Goal: Task Accomplishment & Management: Use online tool/utility

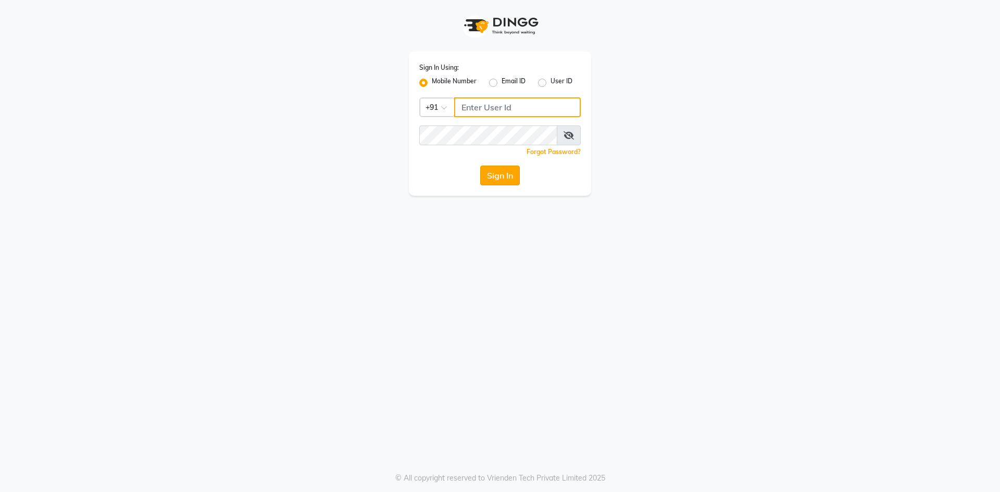
type input "9030096789"
click at [494, 177] on button "Sign In" at bounding box center [500, 176] width 40 height 20
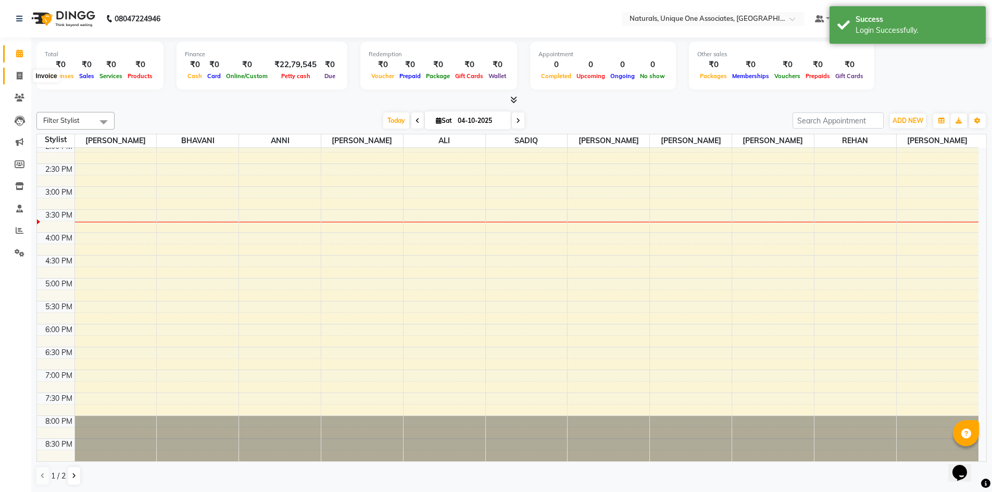
click at [20, 77] on icon at bounding box center [20, 76] width 6 height 8
select select "service"
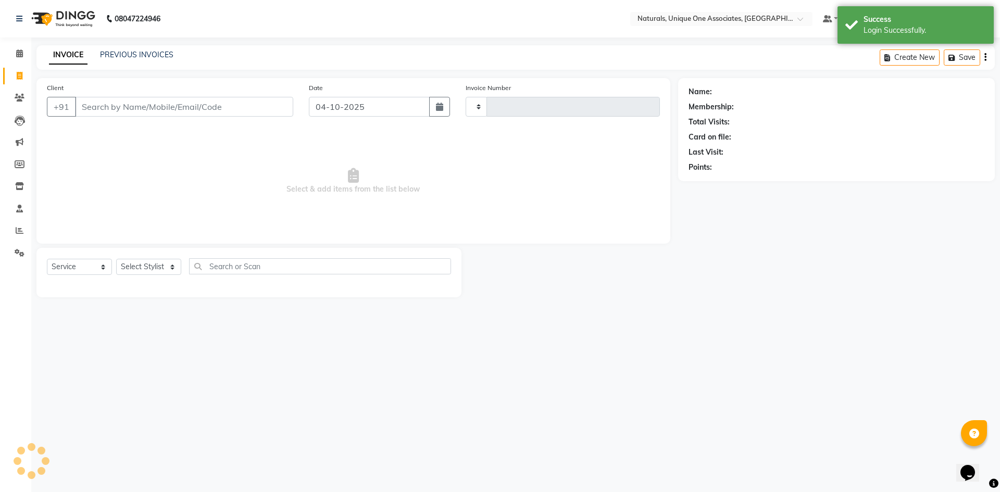
type input "2262"
select select "5857"
select select "membership"
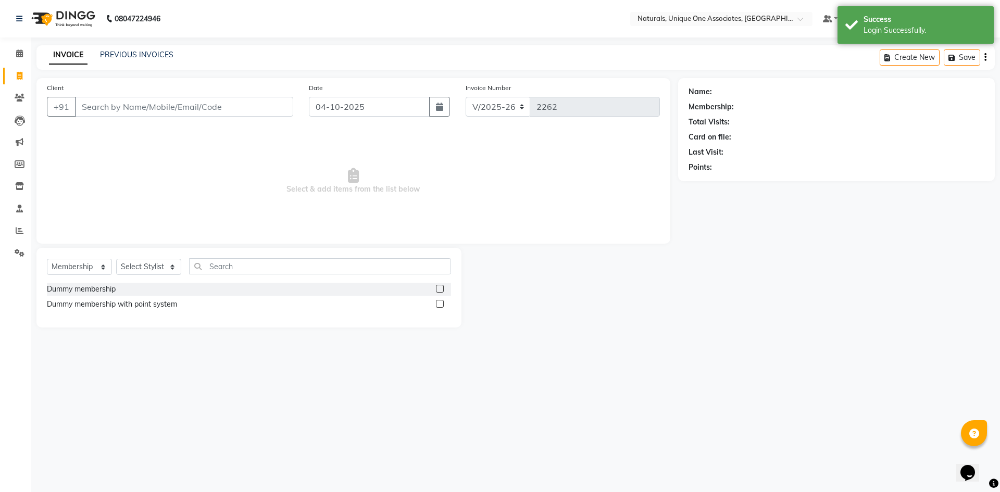
click at [126, 104] on input "Client" at bounding box center [184, 107] width 218 height 20
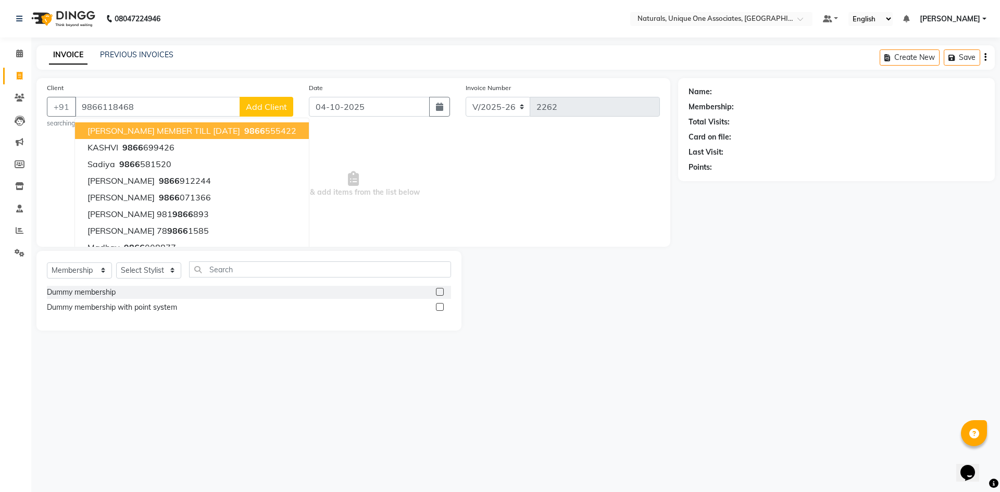
type input "9866118468"
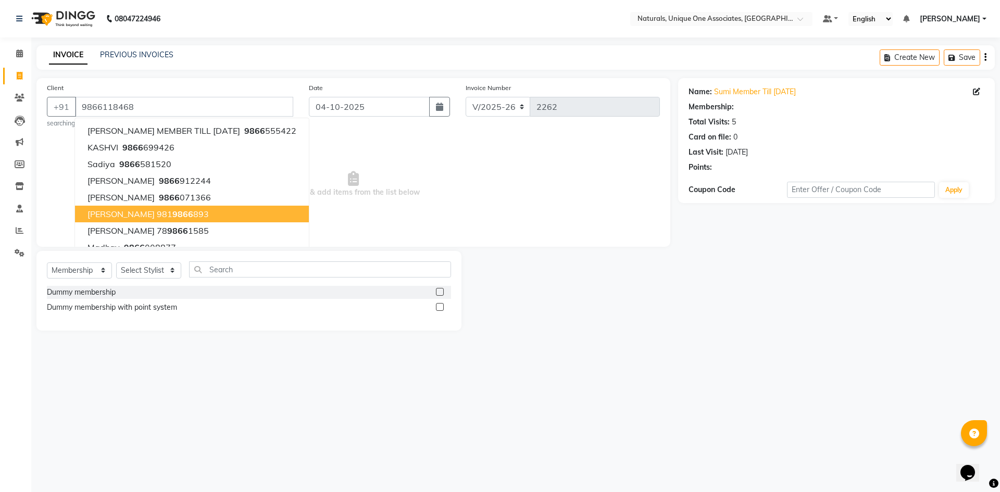
select select "1: Object"
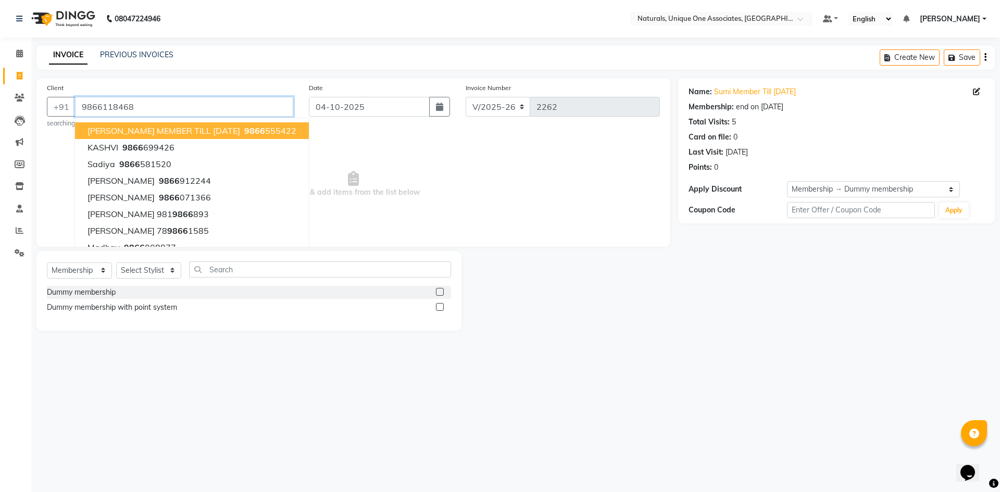
click at [193, 99] on input "9866118468" at bounding box center [184, 107] width 218 height 20
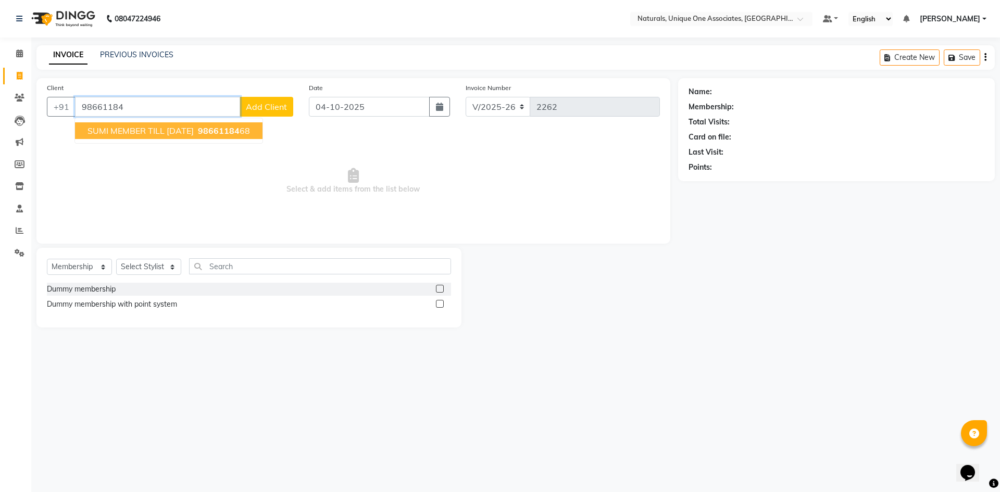
click at [203, 132] on ngb-highlight "98661184 68" at bounding box center [223, 131] width 54 height 10
type input "9866118468"
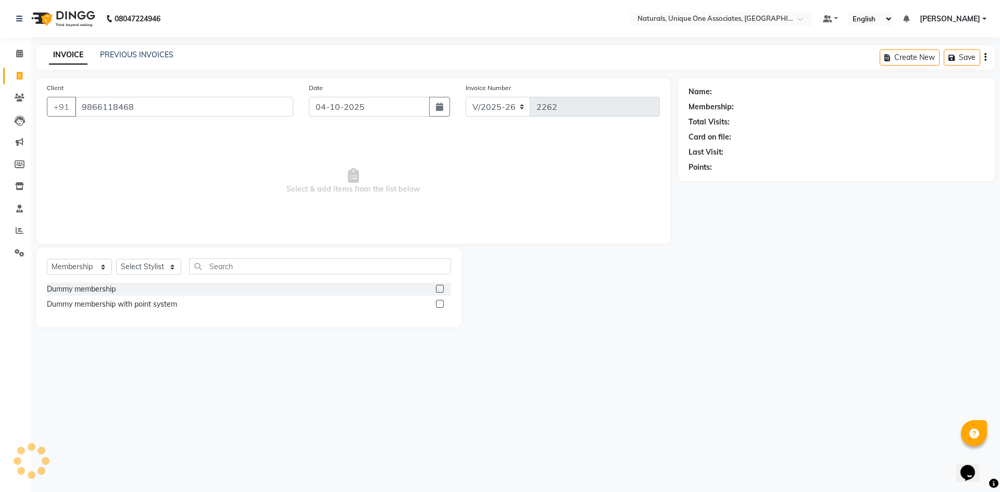
select select "1: Object"
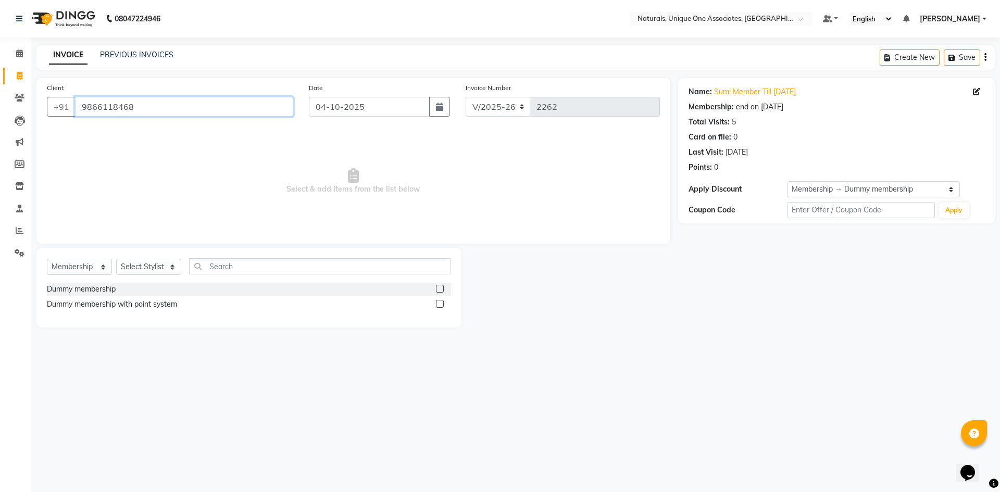
click at [165, 104] on input "9866118468" at bounding box center [184, 107] width 218 height 20
click at [157, 56] on link "PREVIOUS INVOICES" at bounding box center [136, 54] width 73 height 9
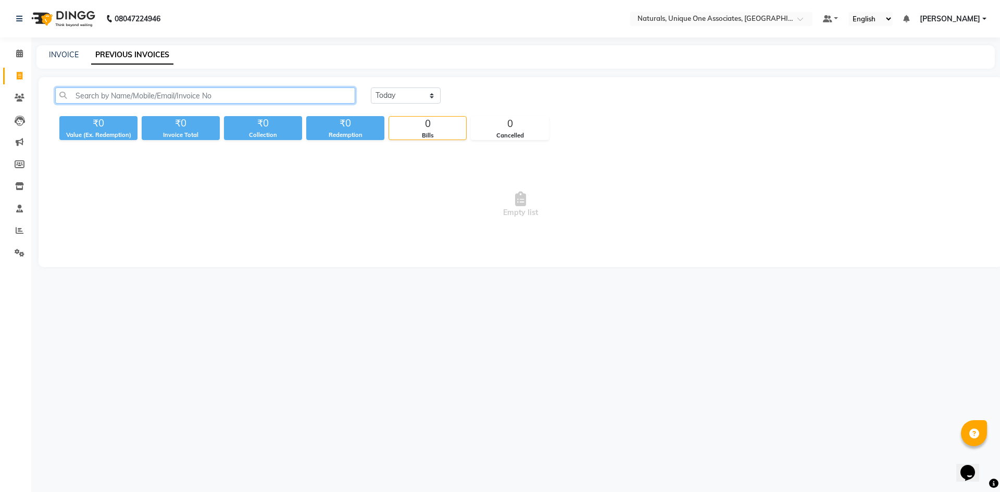
click at [248, 89] on input "text" at bounding box center [205, 96] width 300 height 16
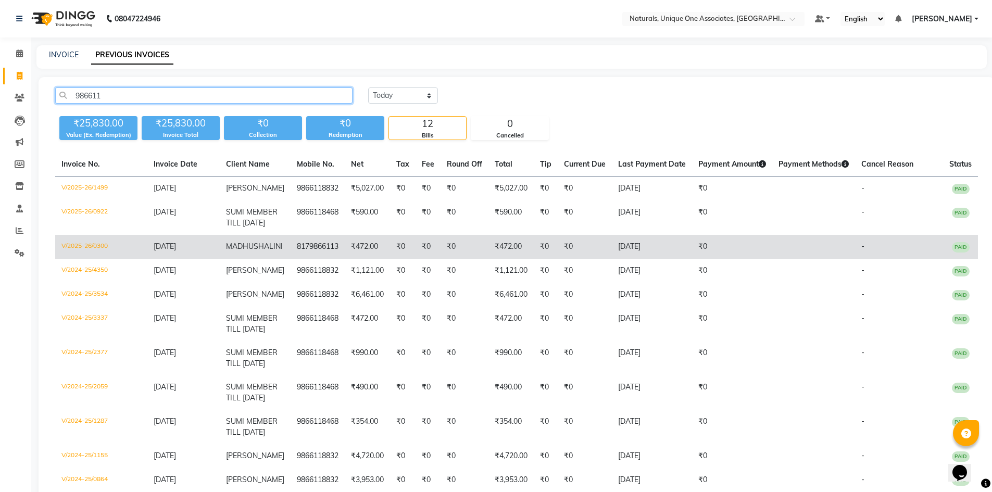
scroll to position [81, 0]
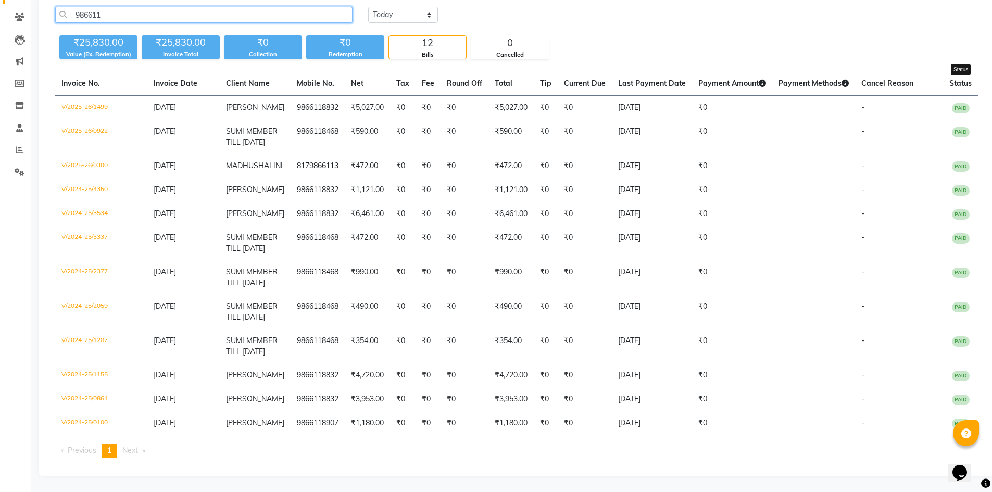
type input "986611"
click at [959, 86] on span "Status" at bounding box center [961, 83] width 22 height 9
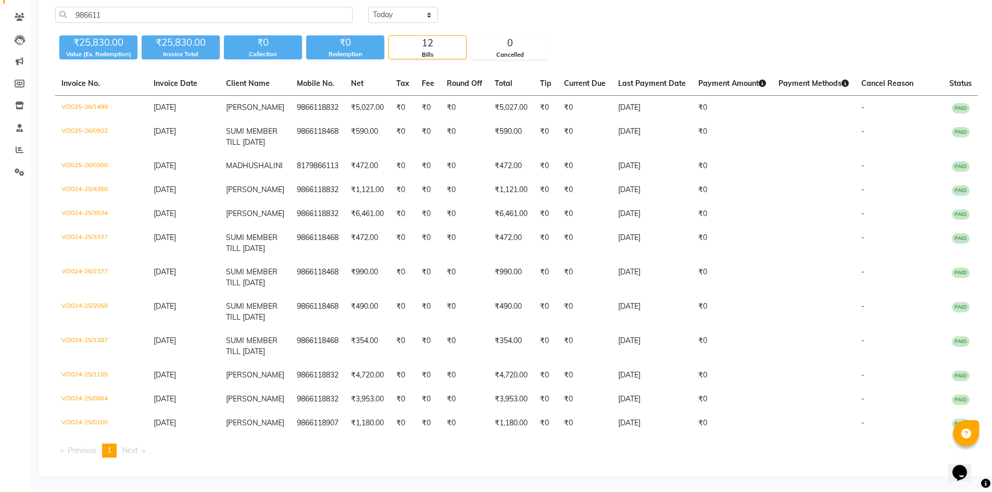
click at [138, 448] on span "Next page" at bounding box center [130, 450] width 16 height 9
click at [143, 450] on li "Next page" at bounding box center [133, 451] width 33 height 14
click at [78, 452] on span "Previous page" at bounding box center [82, 450] width 29 height 9
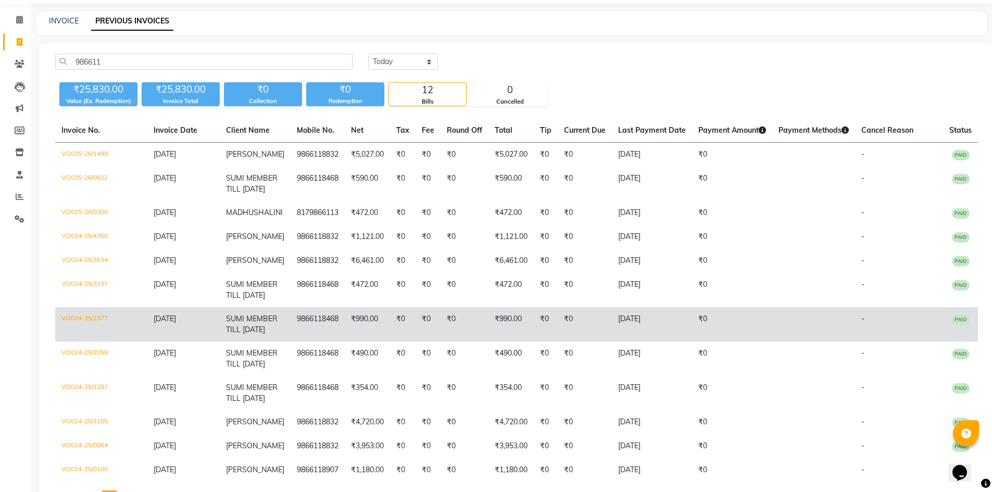
scroll to position [0, 0]
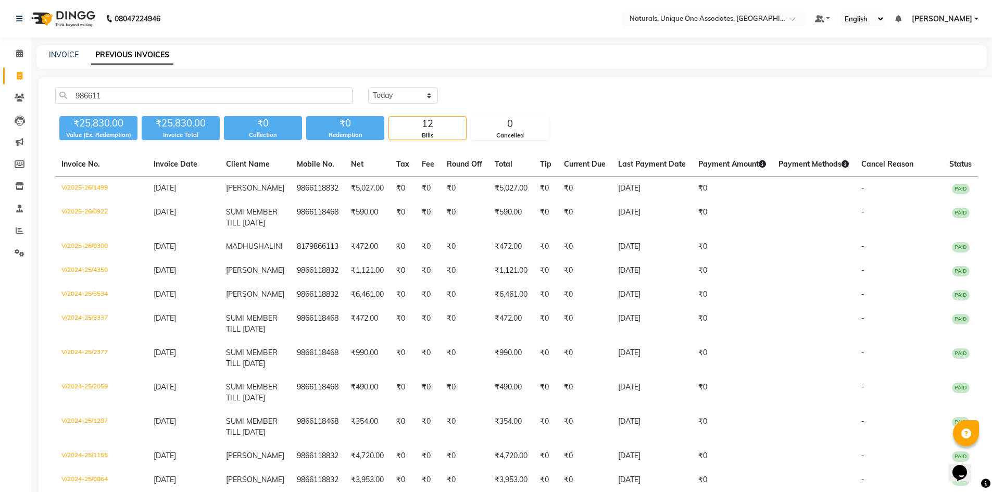
click at [954, 18] on span "[PERSON_NAME]" at bounding box center [942, 19] width 60 height 11
click at [420, 93] on select "[DATE] [DATE] Custom Range" at bounding box center [403, 96] width 70 height 16
click at [485, 94] on div "[DATE] [DATE] Custom Range" at bounding box center [673, 96] width 610 height 16
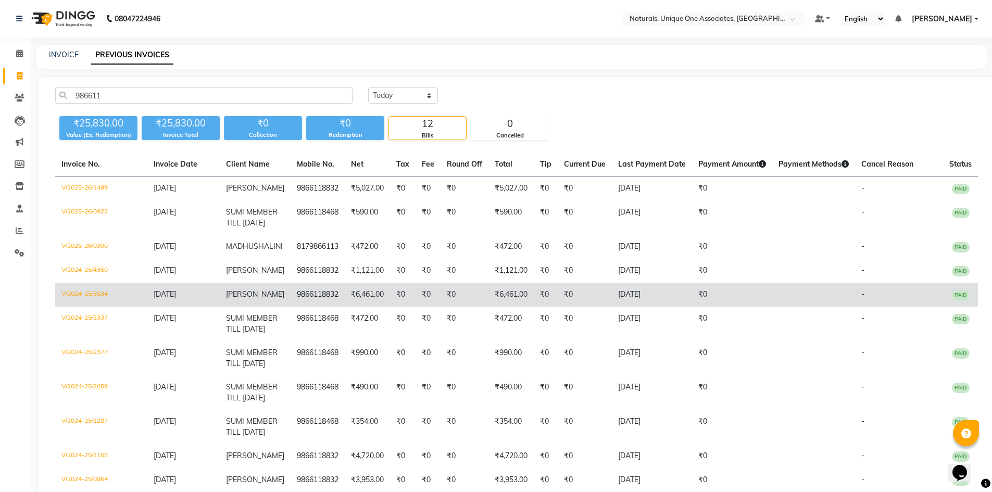
scroll to position [81, 0]
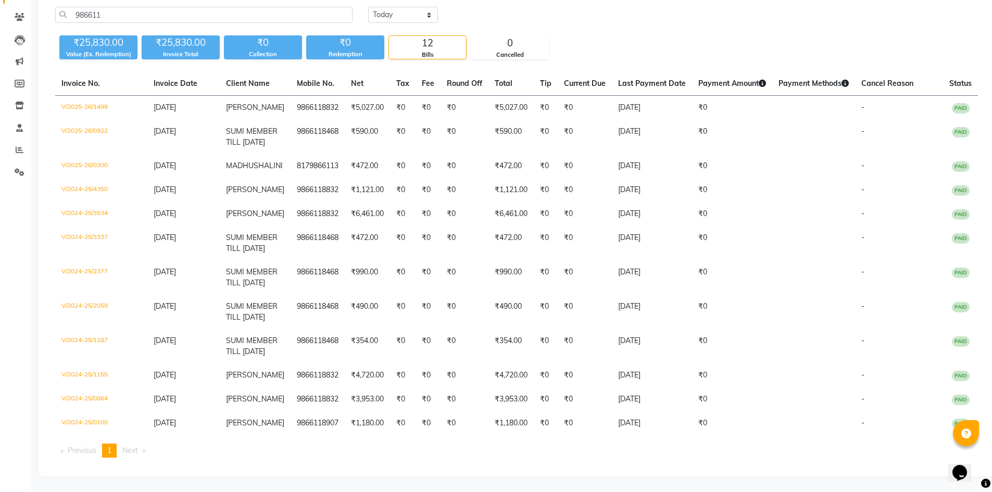
click at [965, 82] on span "Status" at bounding box center [961, 83] width 22 height 9
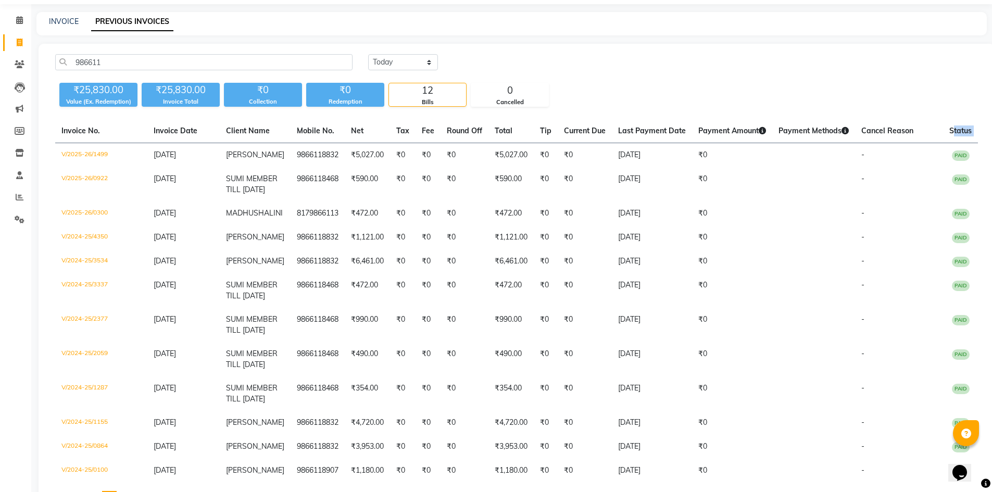
scroll to position [0, 0]
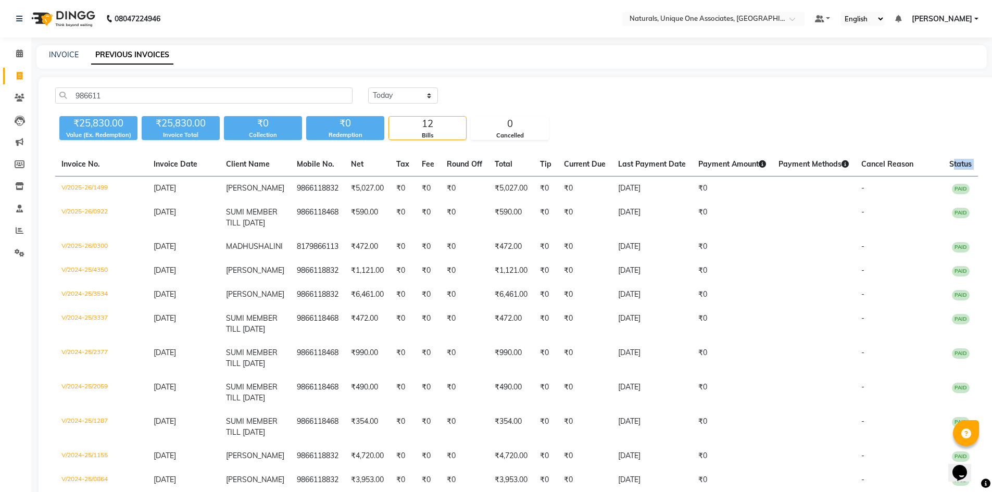
select select "service"
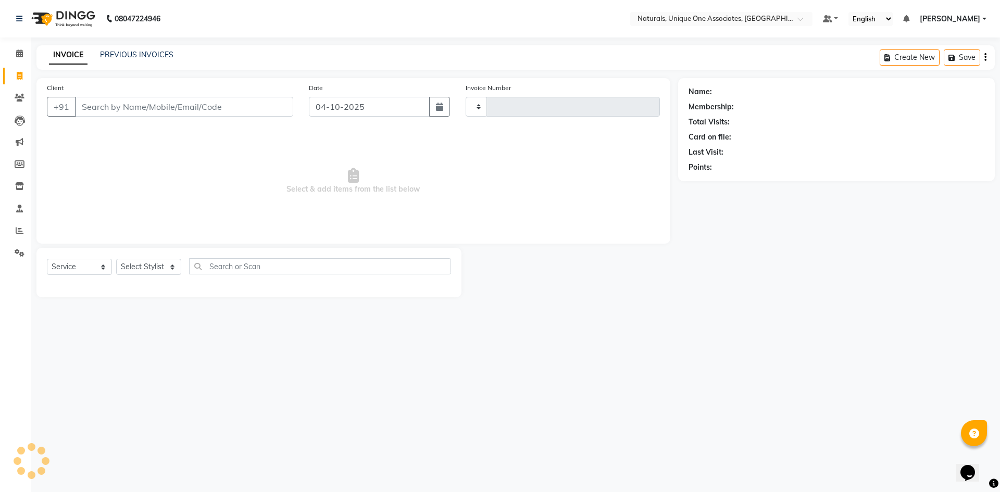
type input "2262"
